Goal: Transaction & Acquisition: Subscribe to service/newsletter

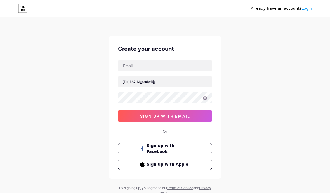
scroll to position [28, 0]
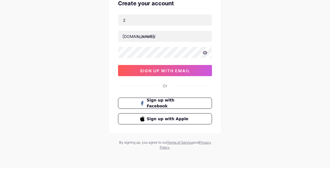
type input "25"
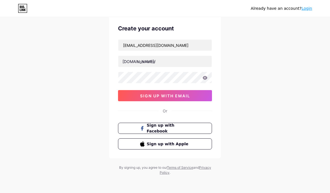
type input "25001432@siswa365.um.edu.my"
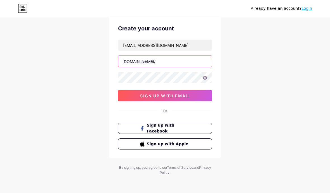
click at [178, 63] on input "text" at bounding box center [164, 61] width 93 height 11
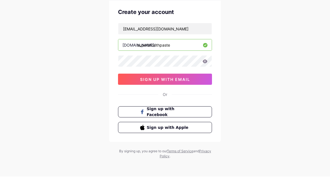
type input "superbtoothpaste"
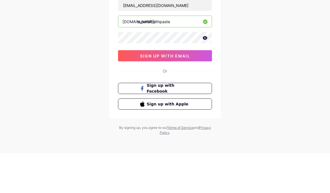
click at [197, 90] on button "sign up with email" at bounding box center [165, 95] width 94 height 11
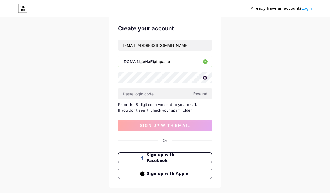
click at [176, 90] on input "text" at bounding box center [164, 93] width 93 height 11
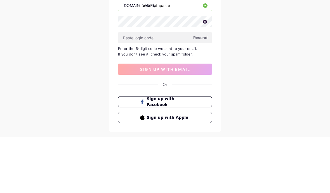
click at [202, 91] on span "Resend" at bounding box center [200, 94] width 14 height 6
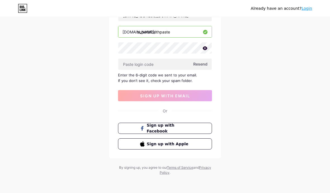
click at [181, 145] on span "Sign up with Apple" at bounding box center [168, 144] width 43 height 6
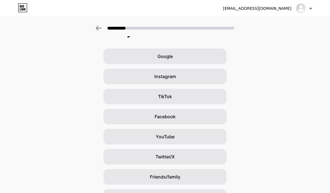
scroll to position [14, 0]
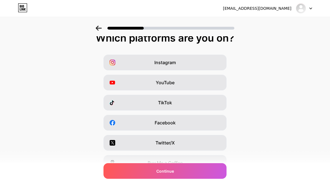
scroll to position [0, 0]
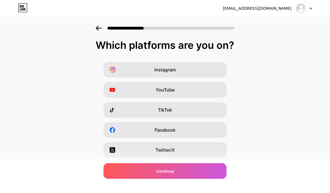
click at [213, 171] on div "Continue" at bounding box center [164, 172] width 123 height 16
click at [213, 74] on div "Instagram" at bounding box center [164, 70] width 123 height 16
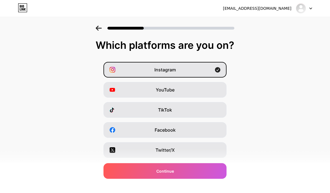
click at [205, 169] on div "Continue" at bounding box center [164, 172] width 123 height 16
click at [290, 7] on div "[EMAIL_ADDRESS][DOMAIN_NAME]" at bounding box center [257, 9] width 68 height 6
click at [299, 10] on img at bounding box center [300, 8] width 11 height 11
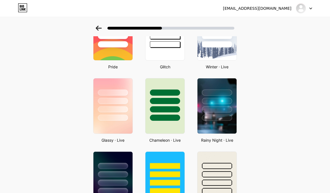
scroll to position [133, 0]
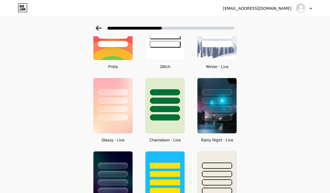
click at [165, 169] on div at bounding box center [164, 173] width 39 height 42
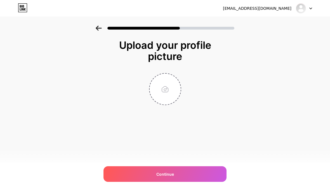
click at [174, 182] on div "Continue" at bounding box center [164, 175] width 123 height 16
click at [166, 96] on input "file" at bounding box center [165, 89] width 31 height 31
click at [206, 182] on div "Continue" at bounding box center [164, 175] width 123 height 16
click at [166, 96] on input "file" at bounding box center [165, 89] width 31 height 31
type input "C:\fakepath\IMG_2343.jpeg"
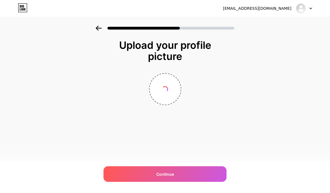
click at [214, 182] on div "Continue" at bounding box center [164, 175] width 123 height 16
click at [213, 182] on div "Continue" at bounding box center [164, 175] width 123 height 16
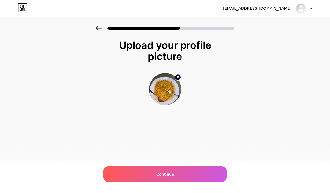
click at [114, 182] on div "Continue" at bounding box center [164, 175] width 123 height 16
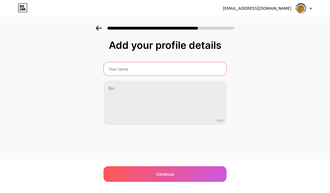
click at [114, 66] on input "text" at bounding box center [165, 68] width 122 height 13
type input "Super Toothpaste"
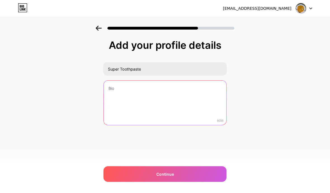
click at [203, 87] on textarea at bounding box center [165, 103] width 122 height 45
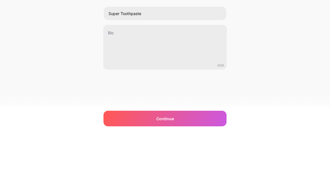
click at [279, 79] on div "Add your profile details Super Toothpaste 0/255 Continue Error" at bounding box center [165, 90] width 330 height 128
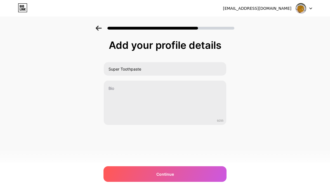
click at [212, 182] on div "Continue" at bounding box center [164, 175] width 123 height 16
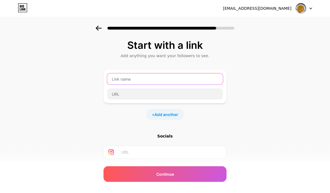
click at [204, 79] on input "text" at bounding box center [165, 79] width 116 height 11
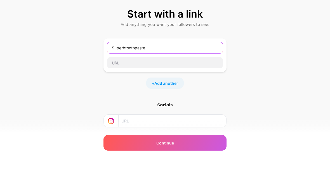
type input "Superbtoothpaste"
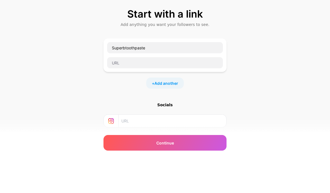
click at [266, 72] on div "Start with a link Add anything you want your followers to see. Superbtoothpaste…" at bounding box center [165, 124] width 330 height 197
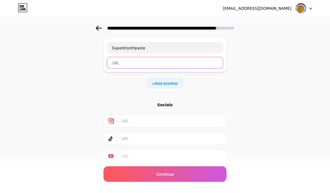
click at [203, 62] on input "text" at bounding box center [165, 62] width 116 height 11
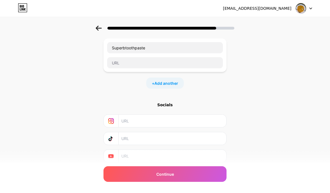
click at [268, 59] on div "Start with a link Add anything you want your followers to see. Superbtoothpaste…" at bounding box center [165, 92] width 330 height 197
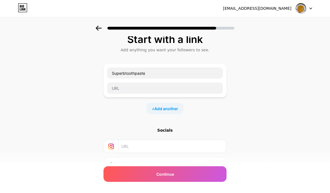
scroll to position [0, 0]
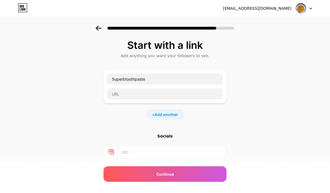
click at [213, 175] on div "Continue" at bounding box center [164, 175] width 123 height 16
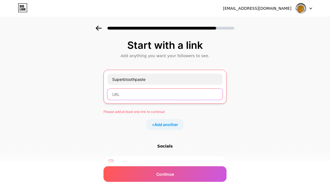
click at [115, 95] on input "text" at bounding box center [164, 94] width 115 height 11
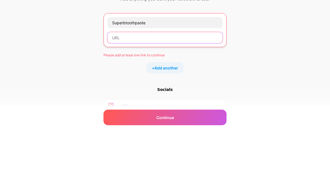
click at [200, 89] on input "text" at bounding box center [164, 94] width 115 height 11
paste input "[URL][DOMAIN_NAME]"
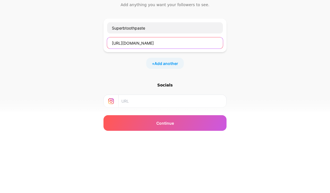
type input "[URL][DOMAIN_NAME]"
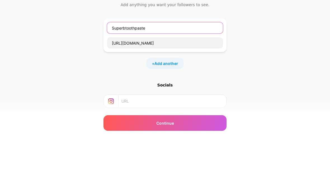
click at [205, 74] on input "Superbtoothpaste" at bounding box center [165, 79] width 116 height 11
click at [191, 74] on input "Superbtoothpaste" at bounding box center [165, 79] width 116 height 11
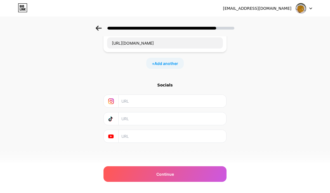
click at [206, 180] on div "Continue" at bounding box center [164, 175] width 123 height 16
click at [210, 176] on div "Continue" at bounding box center [164, 175] width 123 height 16
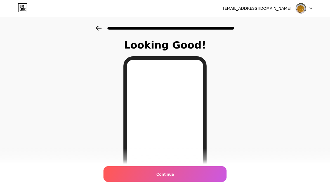
click at [207, 172] on div "Continue" at bounding box center [164, 175] width 123 height 16
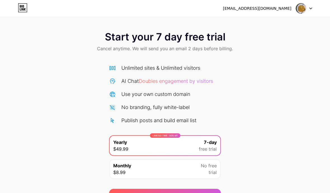
click at [303, 12] on img at bounding box center [300, 8] width 11 height 11
click at [299, 13] on img at bounding box center [300, 8] width 11 height 11
click at [304, 11] on img at bounding box center [300, 8] width 11 height 11
click at [247, 119] on div "Start your 7 day free trial Cancel anytime. We will send you an email 2 days be…" at bounding box center [165, 114] width 330 height 177
click at [20, 10] on icon at bounding box center [23, 7] width 10 height 9
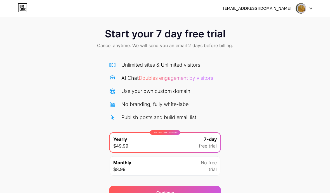
scroll to position [3, 0]
click at [214, 168] on span "trial" at bounding box center [213, 170] width 8 height 7
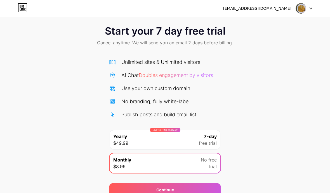
scroll to position [6, 0]
